Goal: Information Seeking & Learning: Learn about a topic

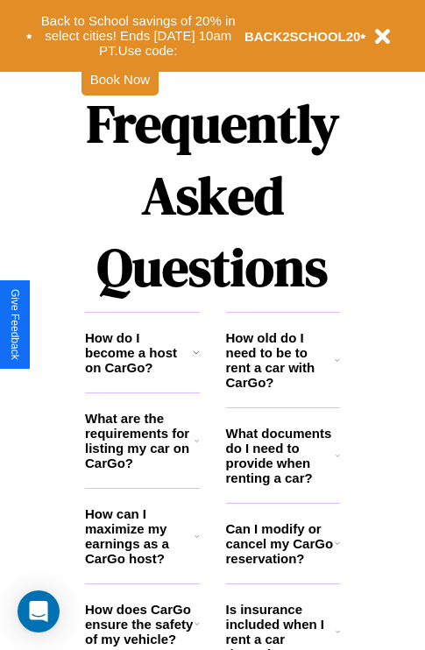
scroll to position [2124, 0]
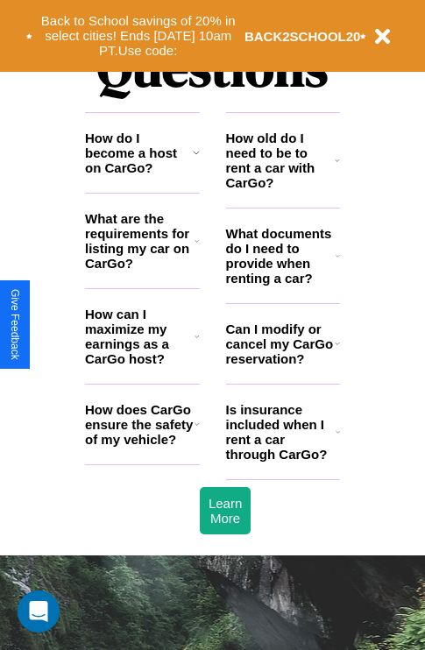
click at [282, 188] on h3 "How old do I need to be to rent a car with CarGo?" at bounding box center [281, 161] width 110 height 60
click at [337, 167] on icon at bounding box center [337, 160] width 5 height 14
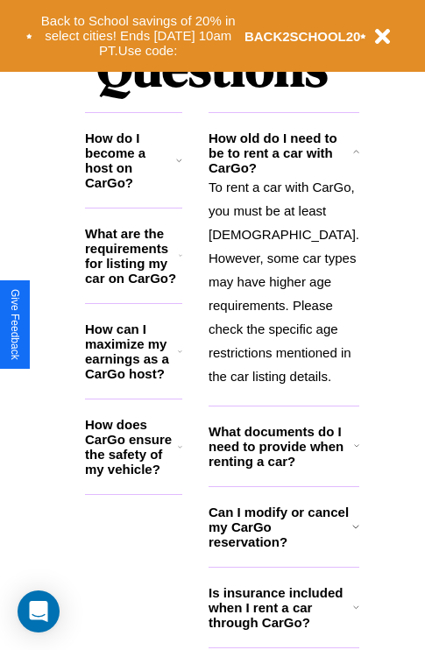
click at [142, 365] on h3 "How can I maximize my earnings as a CarGo host?" at bounding box center [131, 352] width 93 height 60
click at [142, 453] on h3 "How does CarGo ensure the safety of my vehicle?" at bounding box center [131, 447] width 93 height 60
click at [353, 160] on icon at bounding box center [356, 152] width 6 height 14
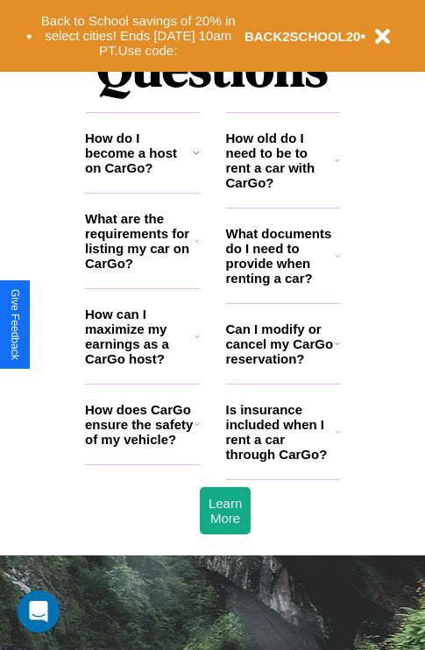
click at [196, 431] on icon at bounding box center [197, 424] width 5 height 14
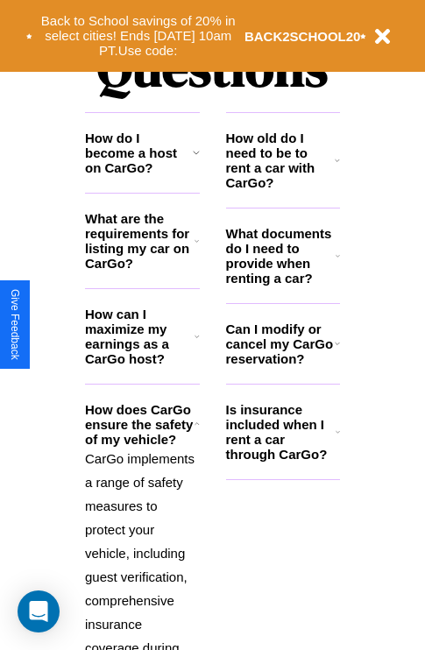
click at [337, 263] on icon at bounding box center [338, 256] width 4 height 14
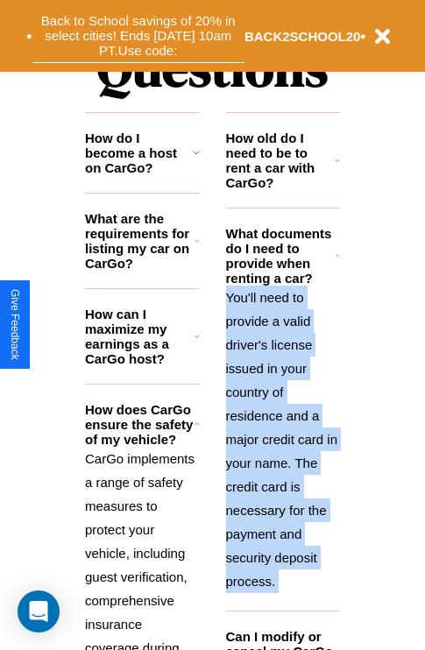
click at [138, 36] on button "Back to School savings of 20% in select cities! Ends [DATE] 10am PT. Use code:" at bounding box center [138, 36] width 212 height 54
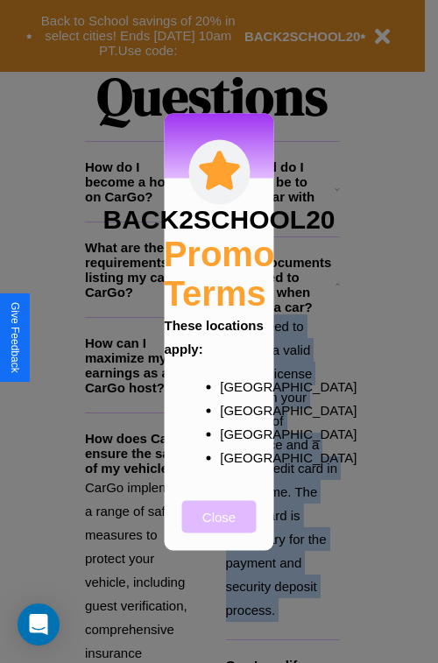
click at [219, 529] on button "Close" at bounding box center [219, 516] width 74 height 32
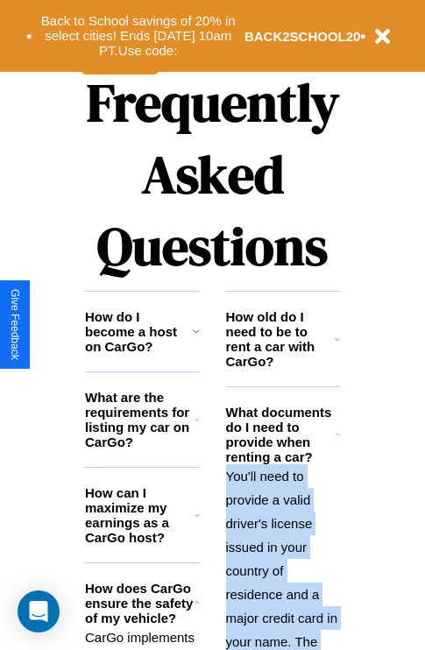
scroll to position [1706, 0]
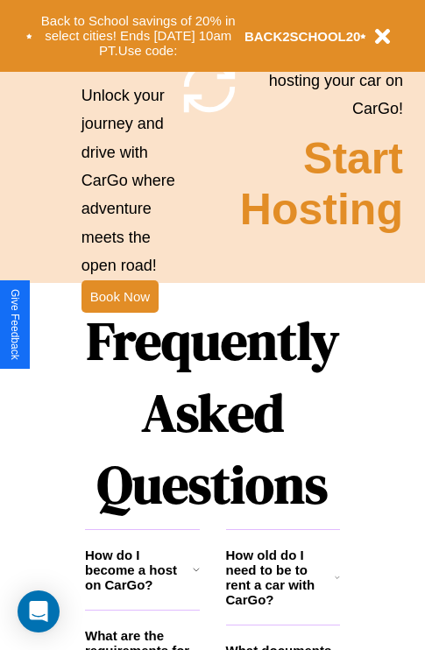
click at [119, 325] on h1 "Frequently Asked Questions" at bounding box center [212, 412] width 255 height 233
